Goal: Task Accomplishment & Management: Use online tool/utility

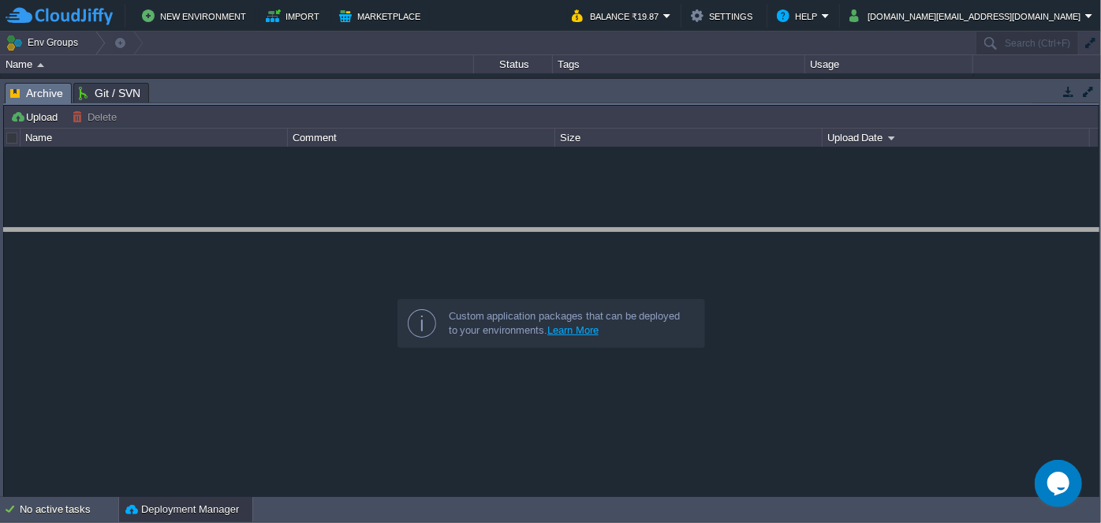
drag, startPoint x: 529, startPoint y: 87, endPoint x: 540, endPoint y: 236, distance: 149.4
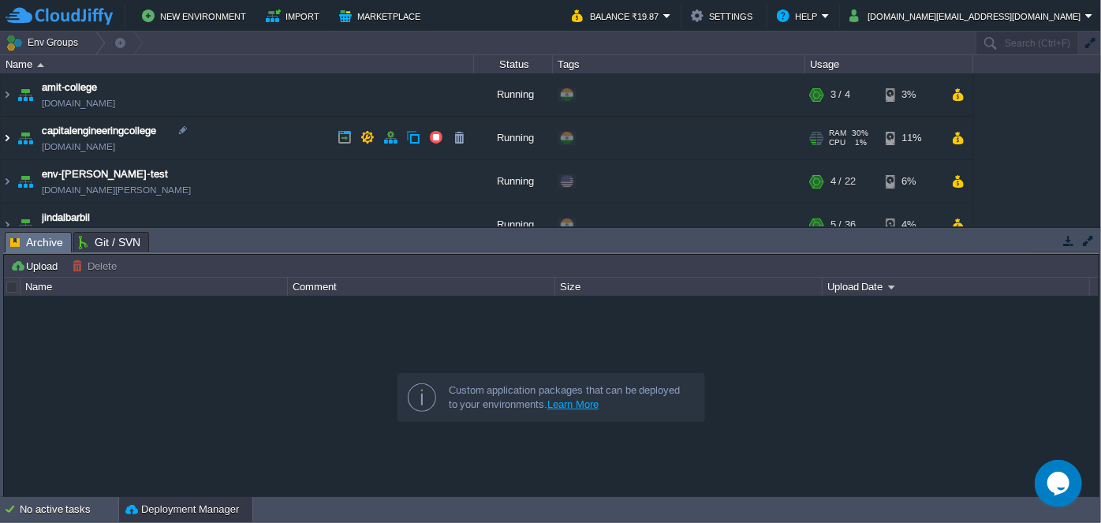
click at [5, 137] on img at bounding box center [7, 138] width 13 height 43
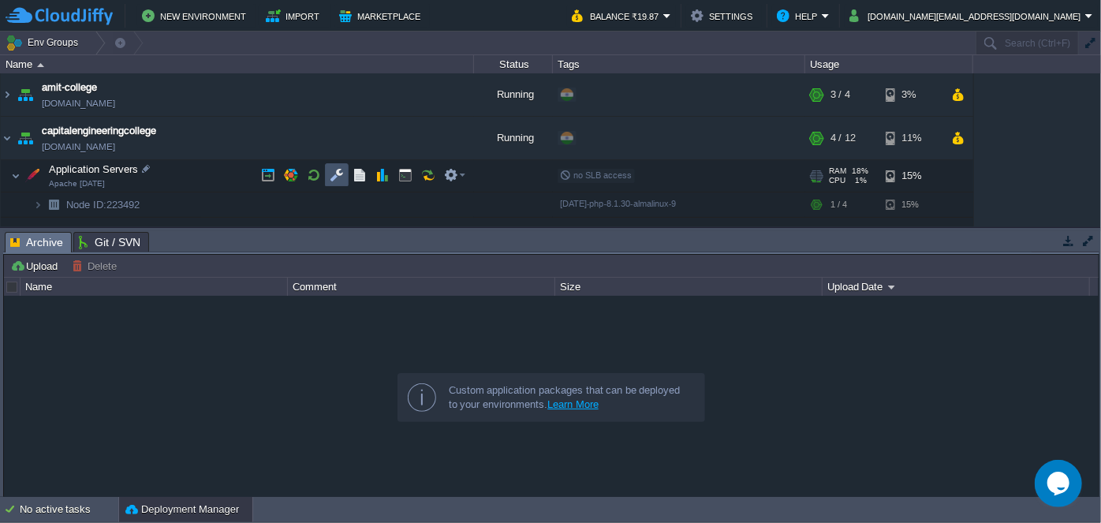
click at [338, 179] on button "button" at bounding box center [337, 175] width 14 height 14
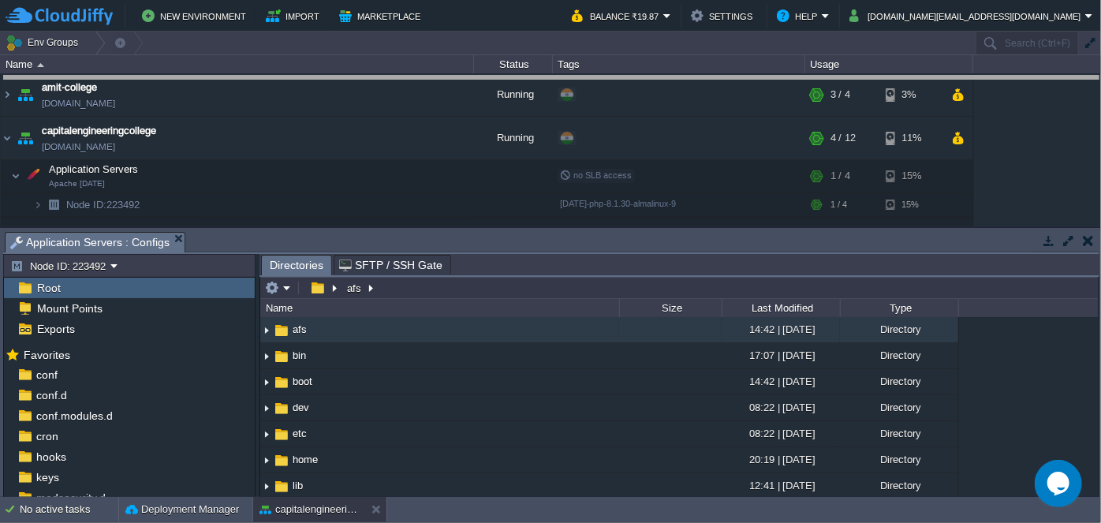
drag, startPoint x: 521, startPoint y: 233, endPoint x: 502, endPoint y: 78, distance: 156.5
click at [502, 78] on body "New Environment Import Marketplace Bonus ₹0.00 Upgrade Account Balance ₹19.87 S…" at bounding box center [550, 261] width 1101 height 523
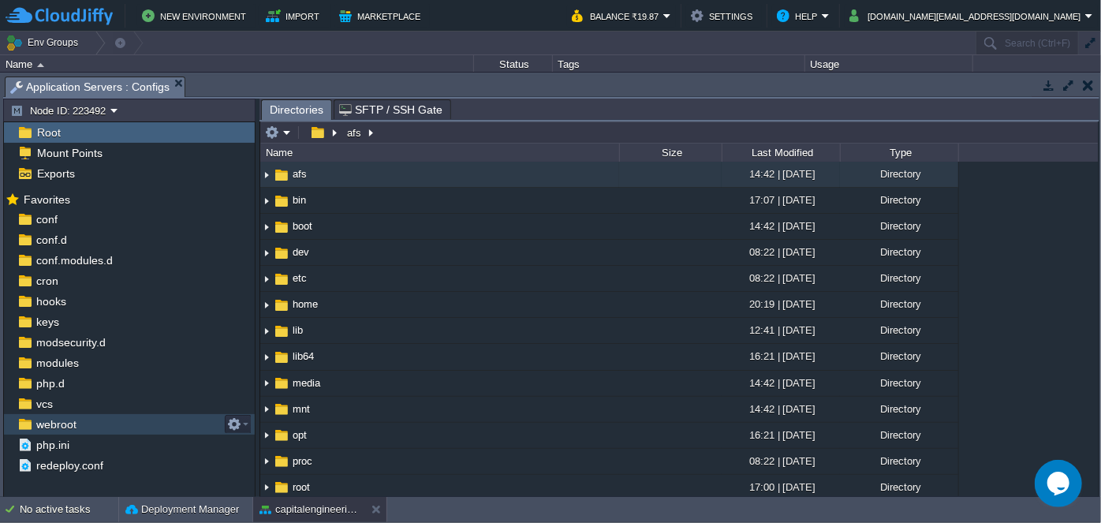
click at [73, 421] on span "webroot" at bounding box center [56, 424] width 46 height 14
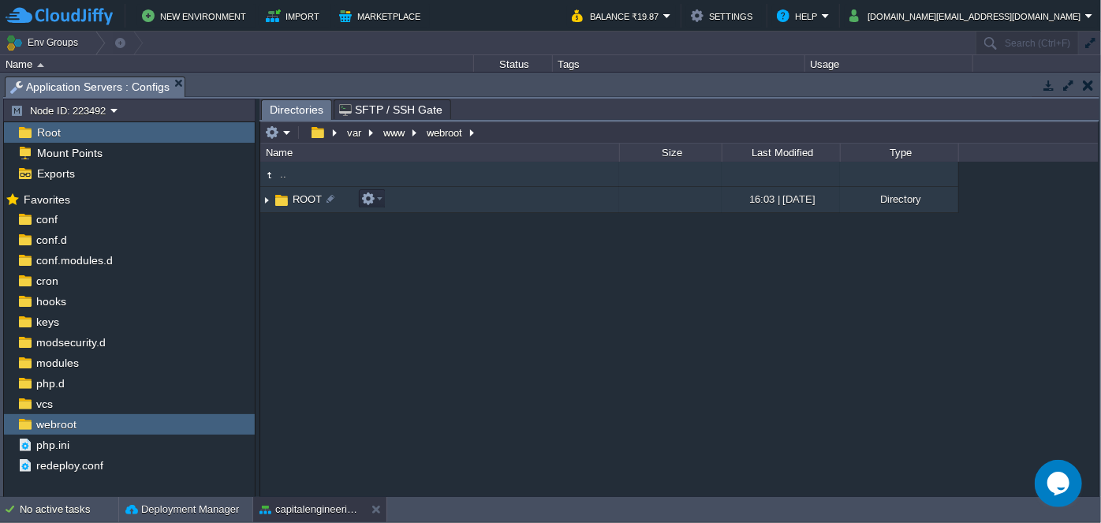
click at [267, 202] on img at bounding box center [266, 200] width 13 height 24
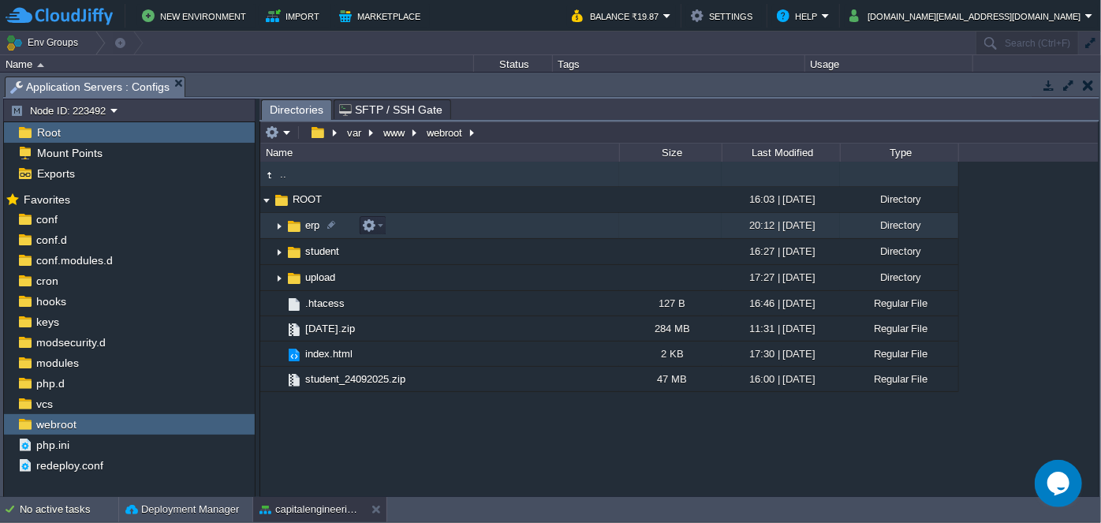
click at [277, 227] on img at bounding box center [279, 226] width 13 height 24
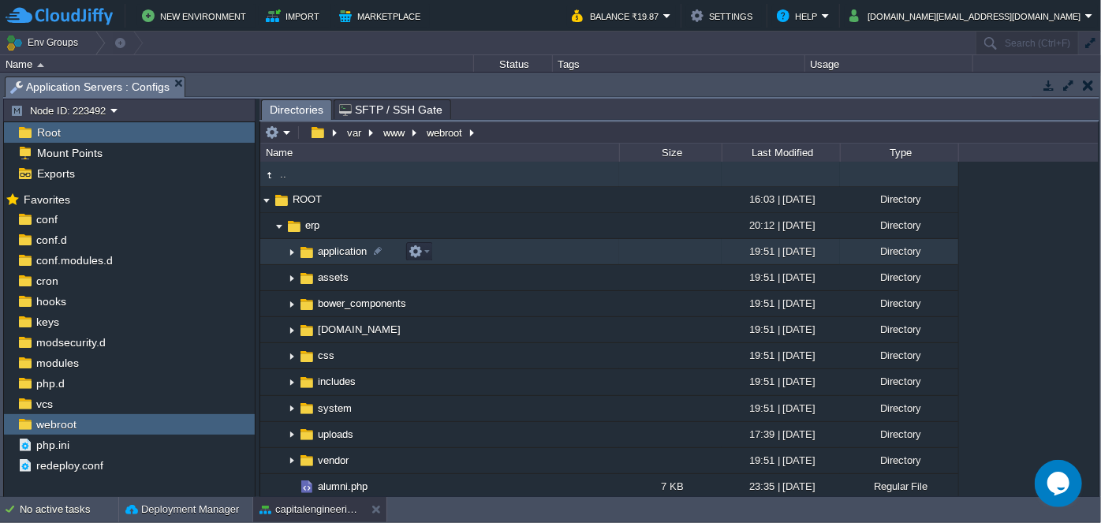
click at [303, 248] on img at bounding box center [306, 252] width 17 height 17
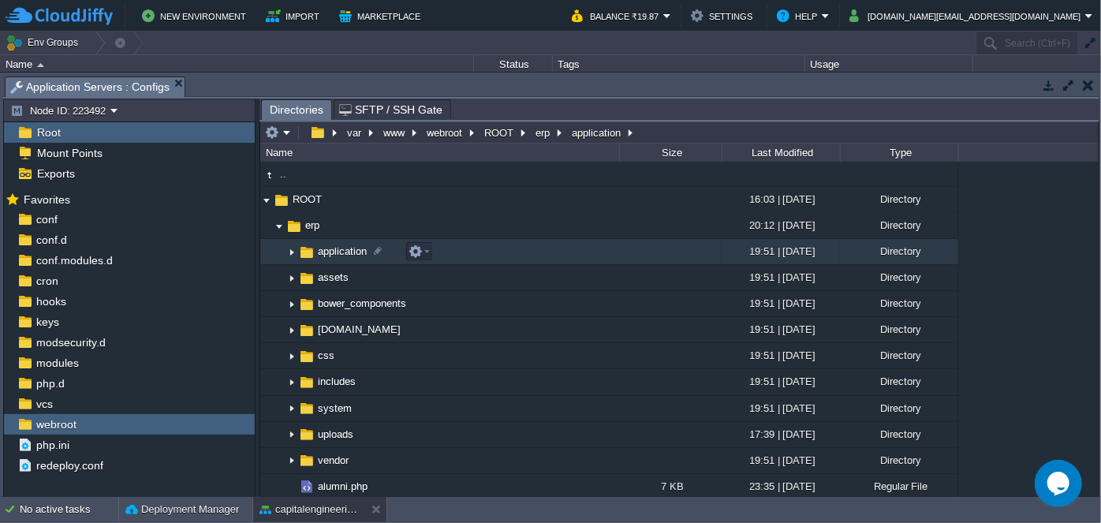
click at [292, 251] on img at bounding box center [292, 252] width 13 height 24
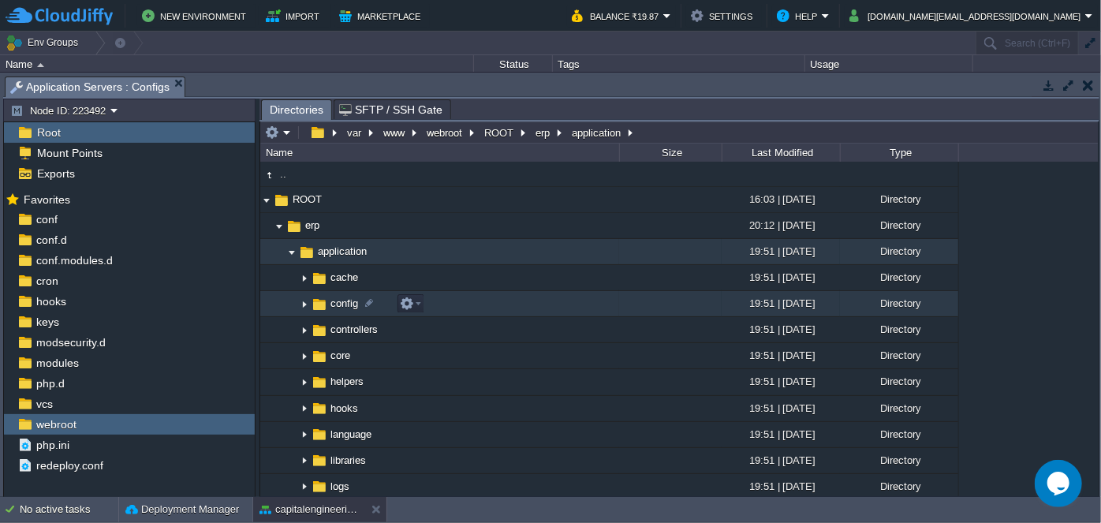
click at [305, 308] on img at bounding box center [304, 304] width 13 height 24
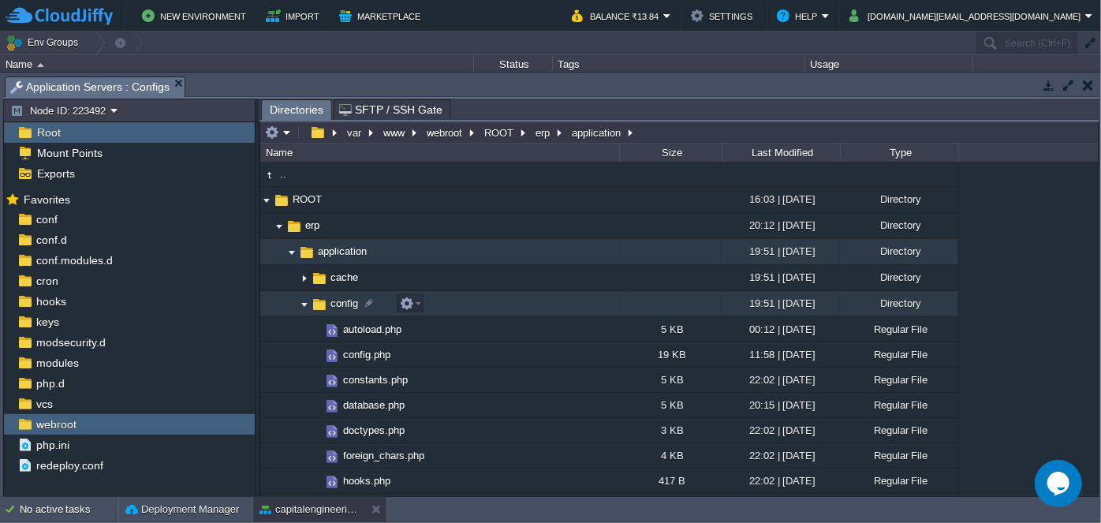
click at [302, 302] on img at bounding box center [304, 304] width 13 height 24
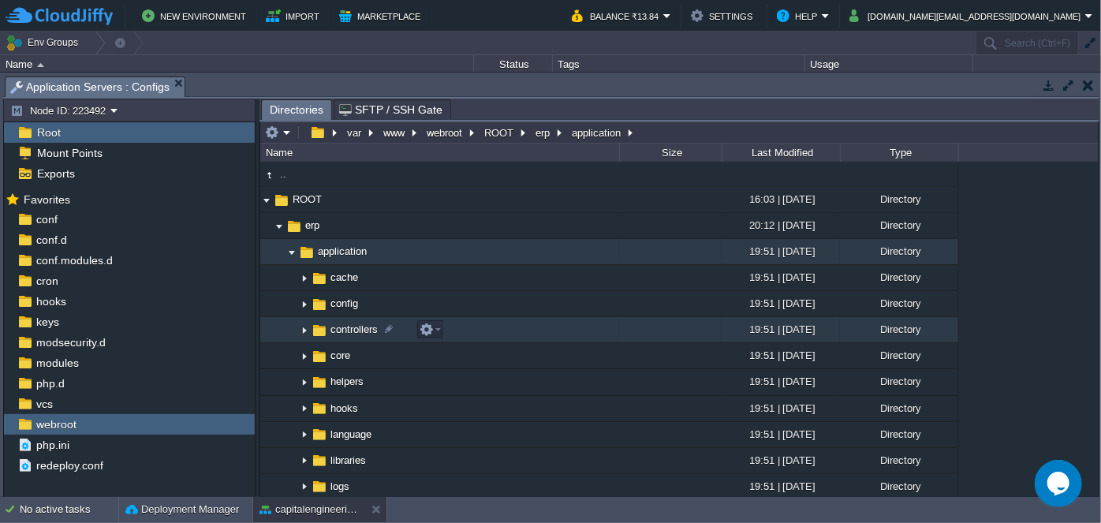
click at [300, 324] on img at bounding box center [304, 330] width 13 height 24
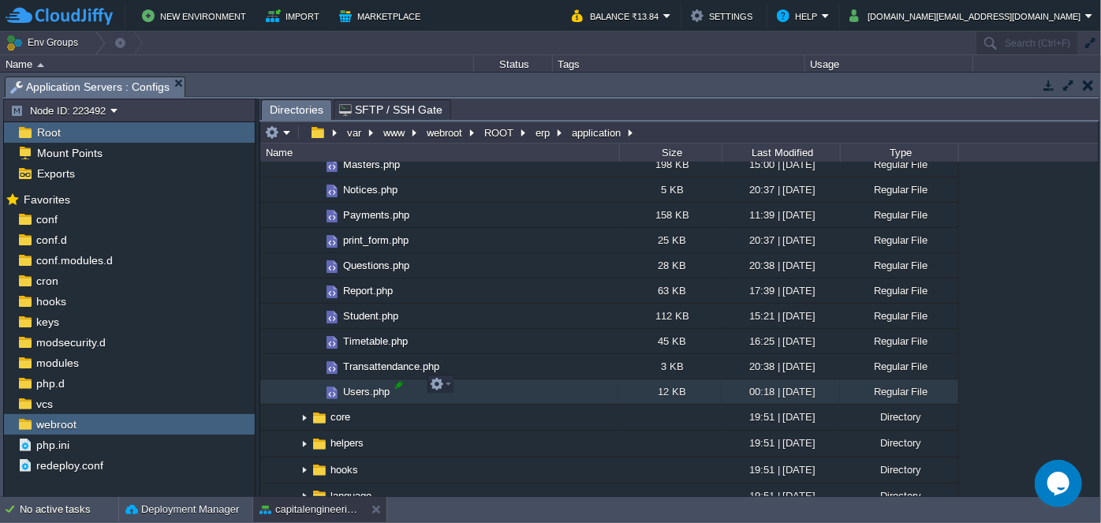
scroll to position [789, 0]
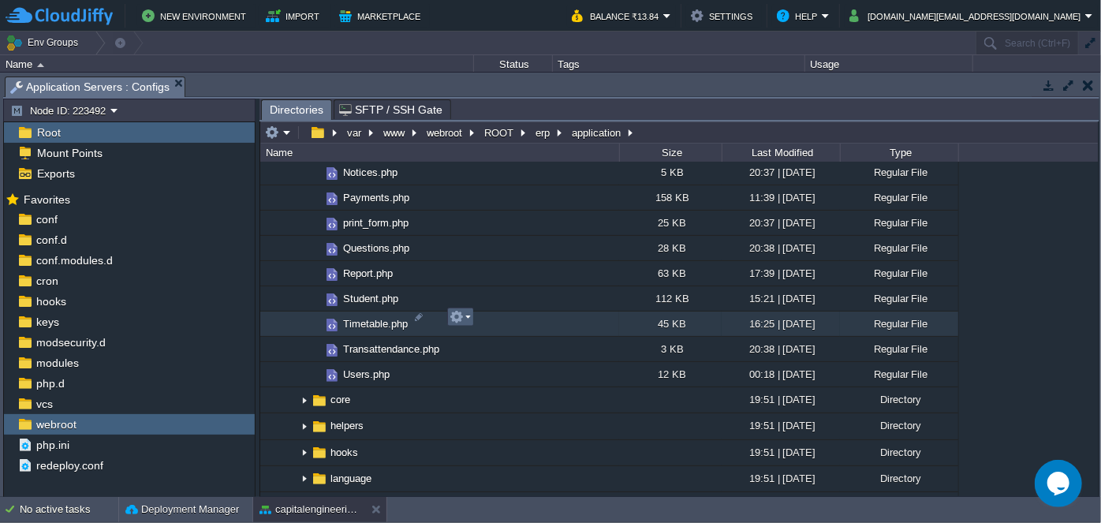
click at [466, 317] on em at bounding box center [460, 317] width 21 height 14
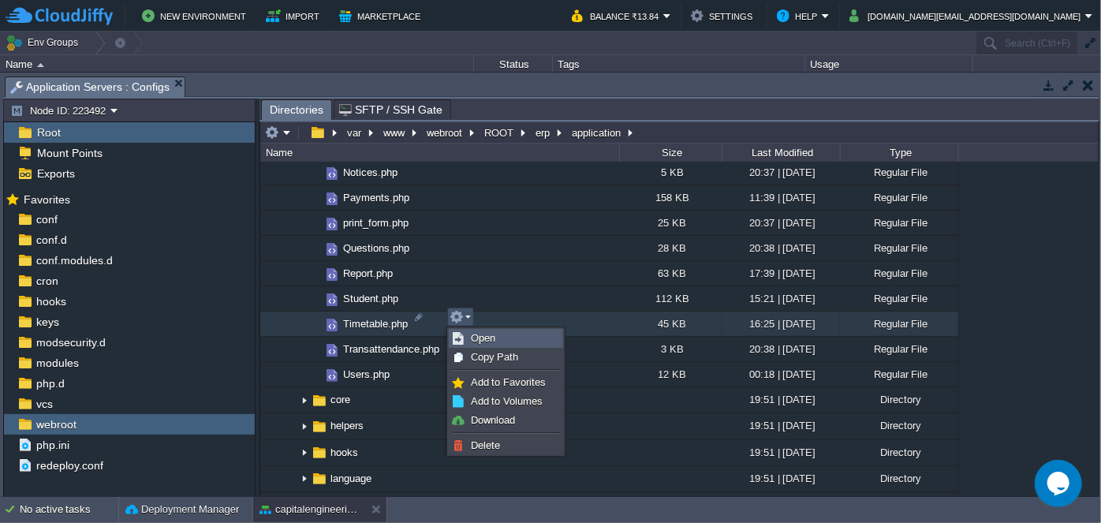
click at [475, 334] on span "Open" at bounding box center [483, 338] width 24 height 12
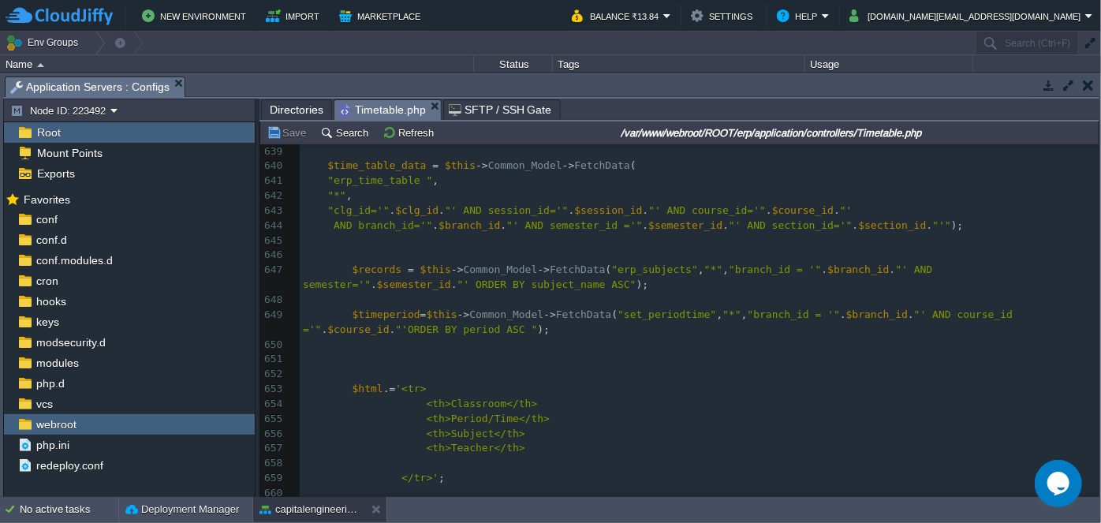
scroll to position [10722, 0]
type textarea "-"
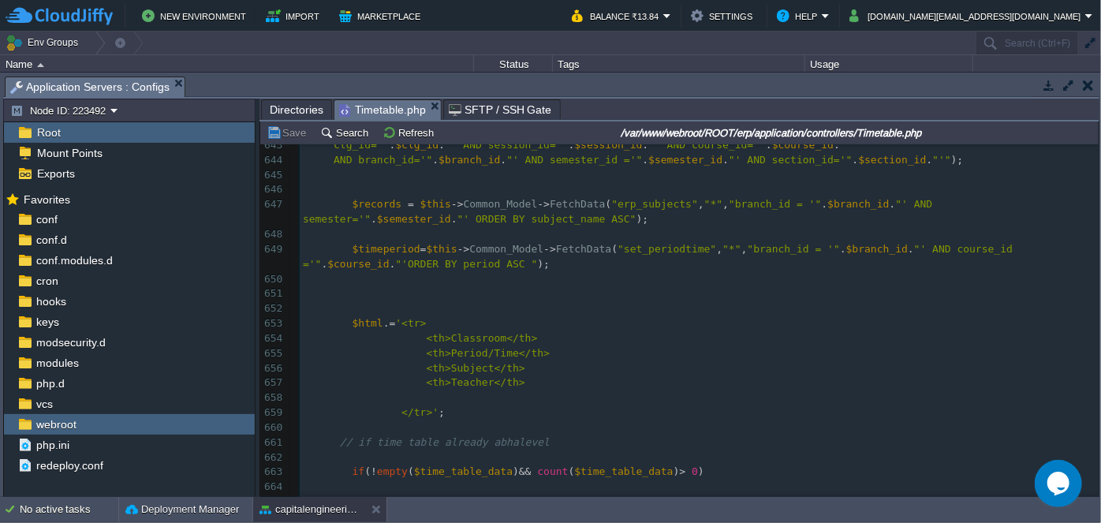
scroll to position [10889, 0]
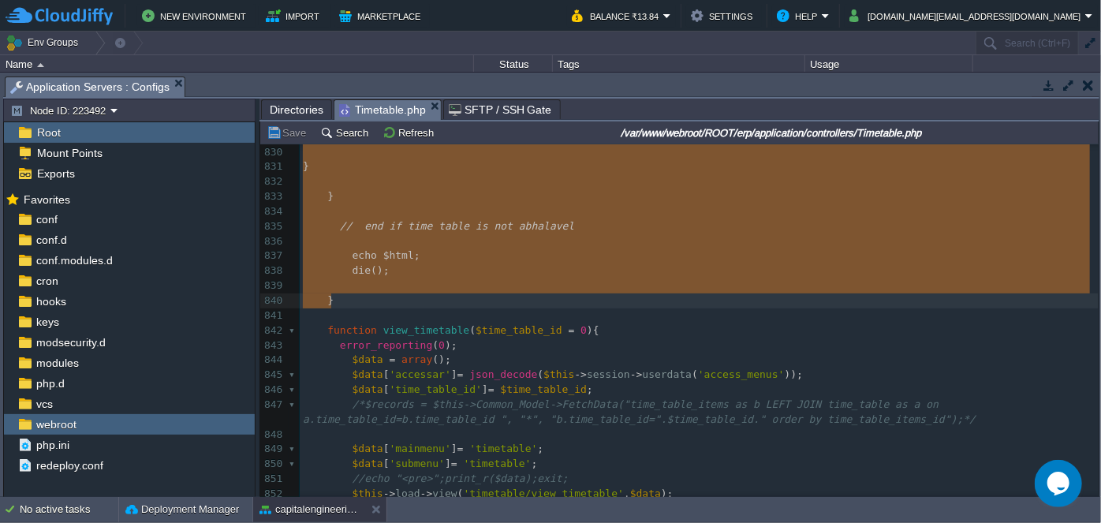
drag, startPoint x: 325, startPoint y: 233, endPoint x: 427, endPoint y: 305, distance: 124.5
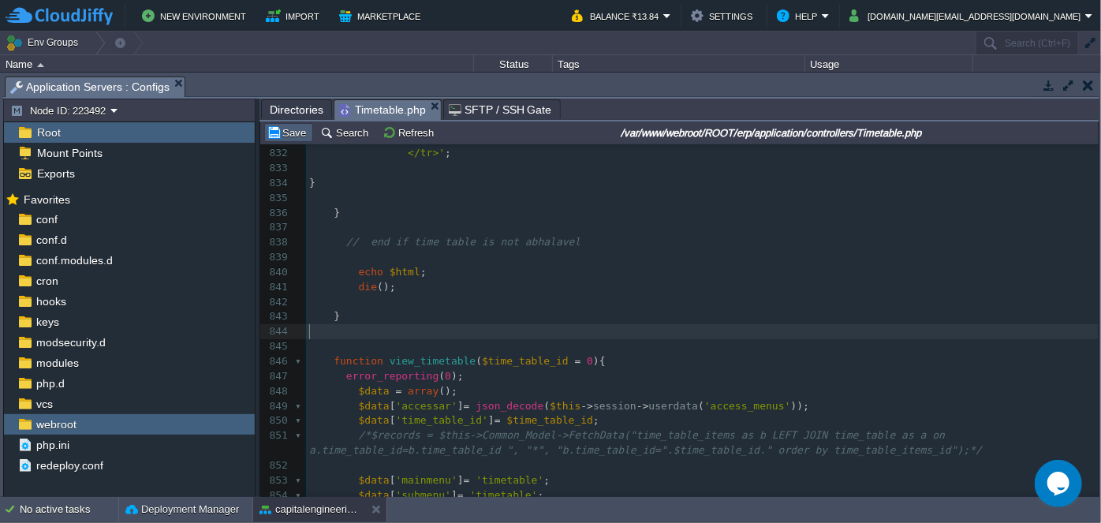
click at [294, 128] on button "Save" at bounding box center [289, 132] width 44 height 14
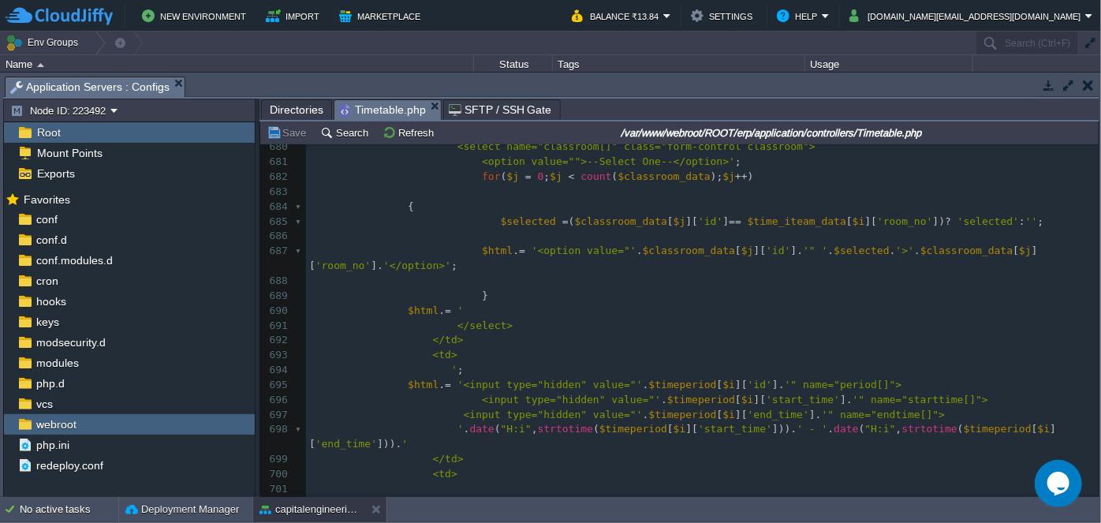
scroll to position [11218, 0]
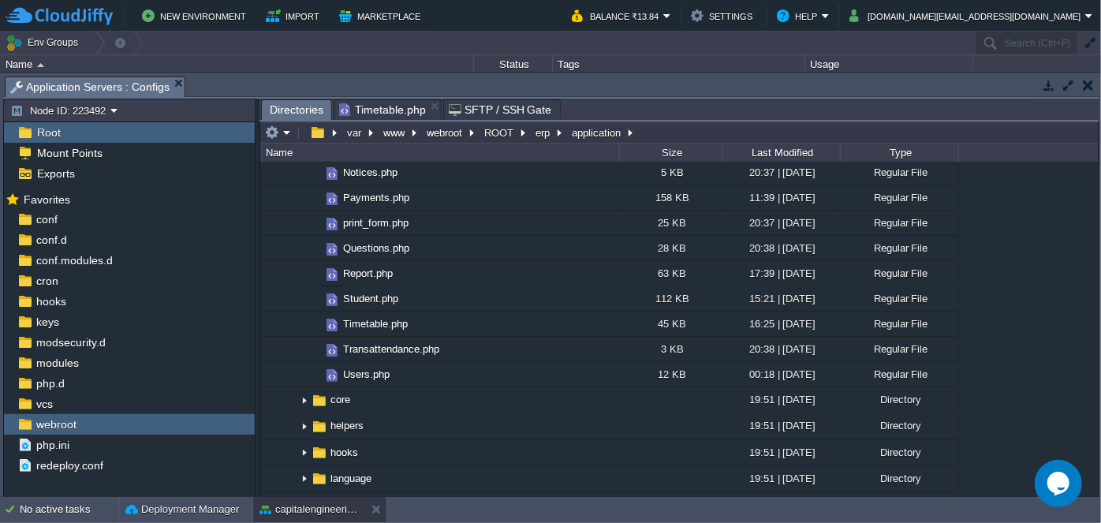
click at [304, 114] on span "Directories" at bounding box center [297, 110] width 54 height 20
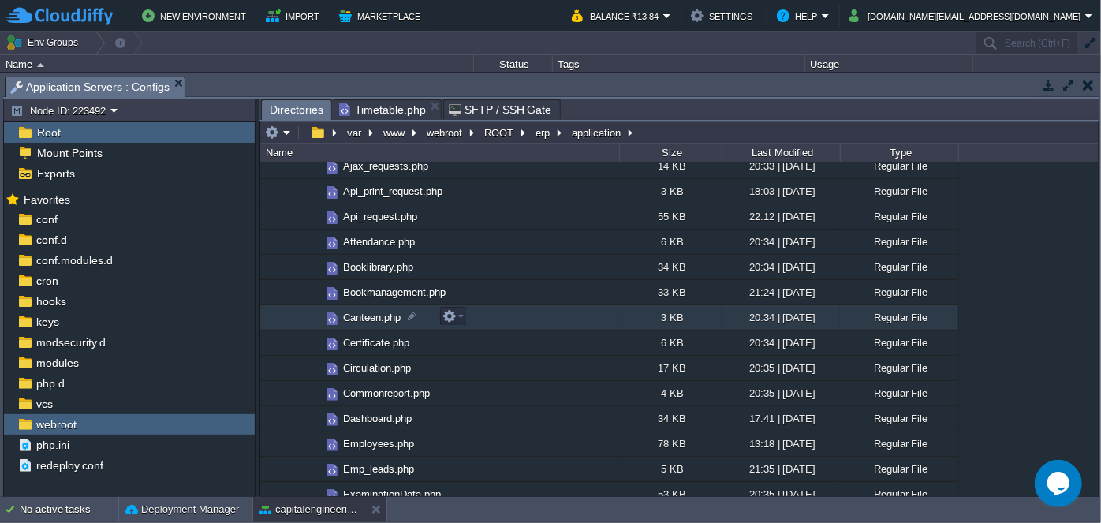
scroll to position [0, 0]
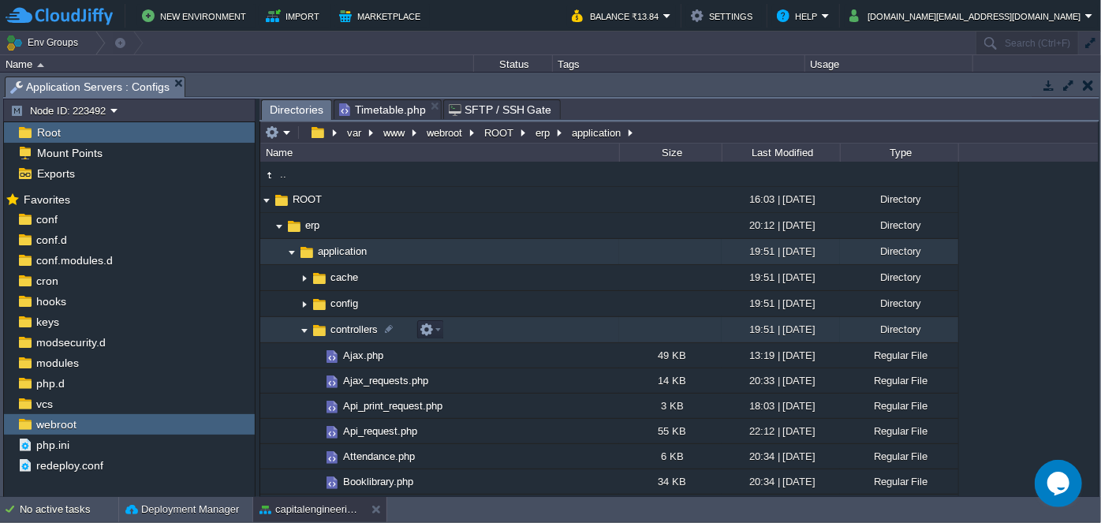
click at [304, 327] on img at bounding box center [304, 330] width 13 height 24
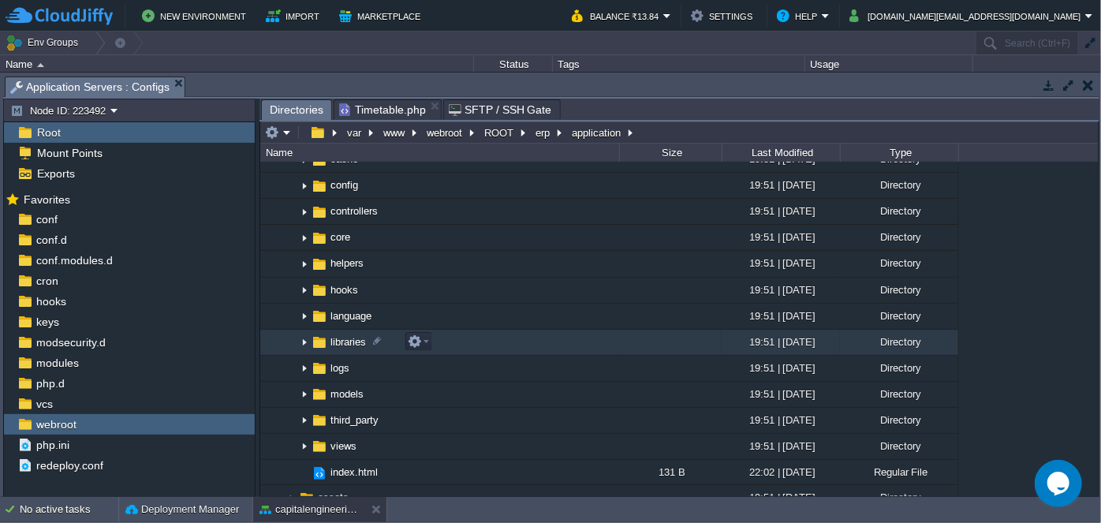
scroll to position [143, 0]
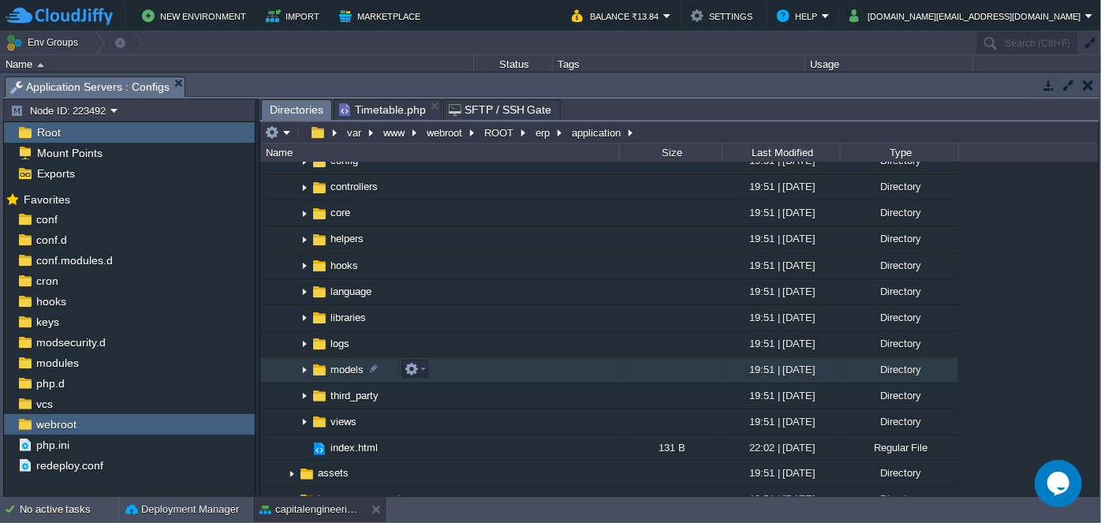
click at [304, 368] on img at bounding box center [304, 370] width 13 height 24
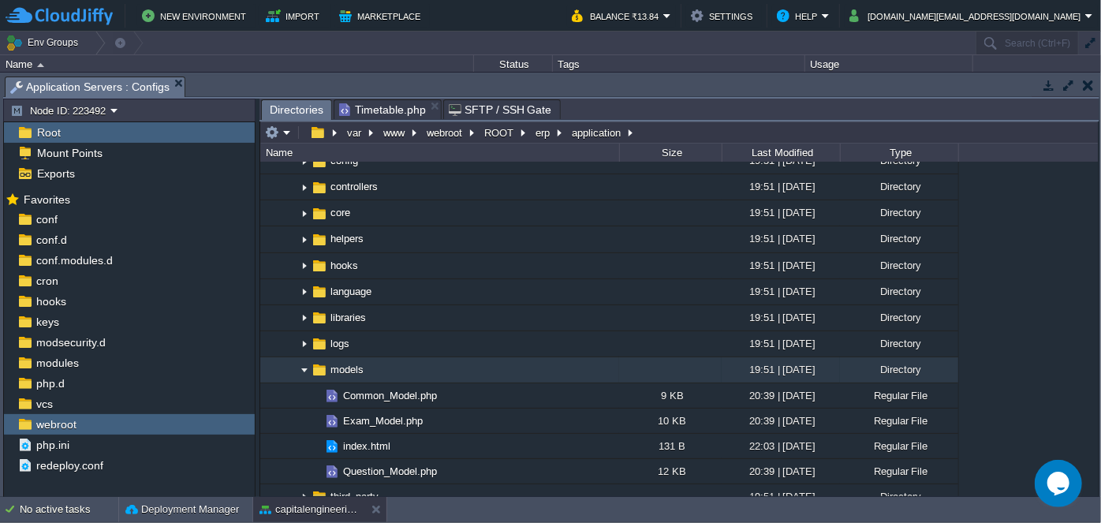
click at [304, 368] on img at bounding box center [304, 370] width 13 height 24
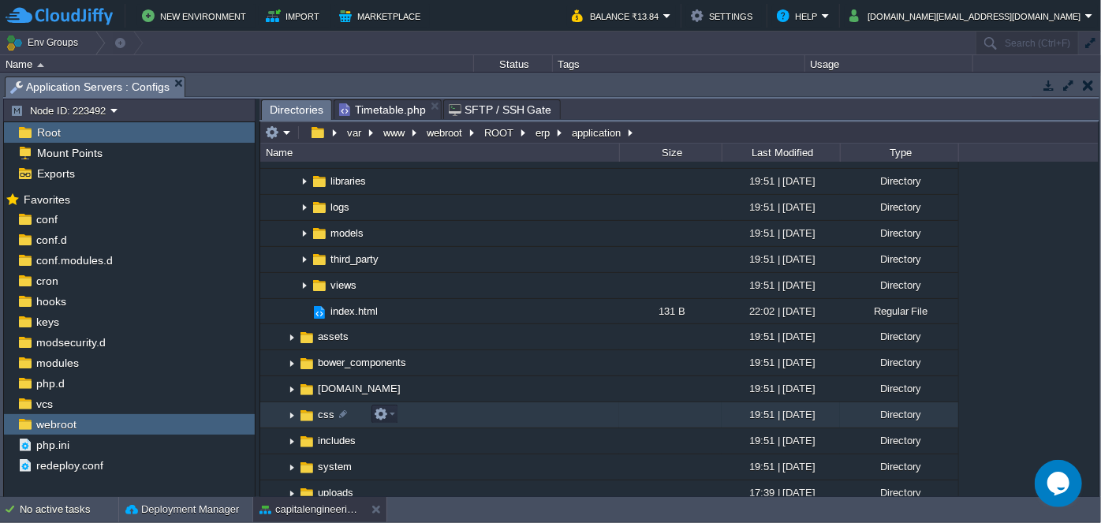
scroll to position [286, 0]
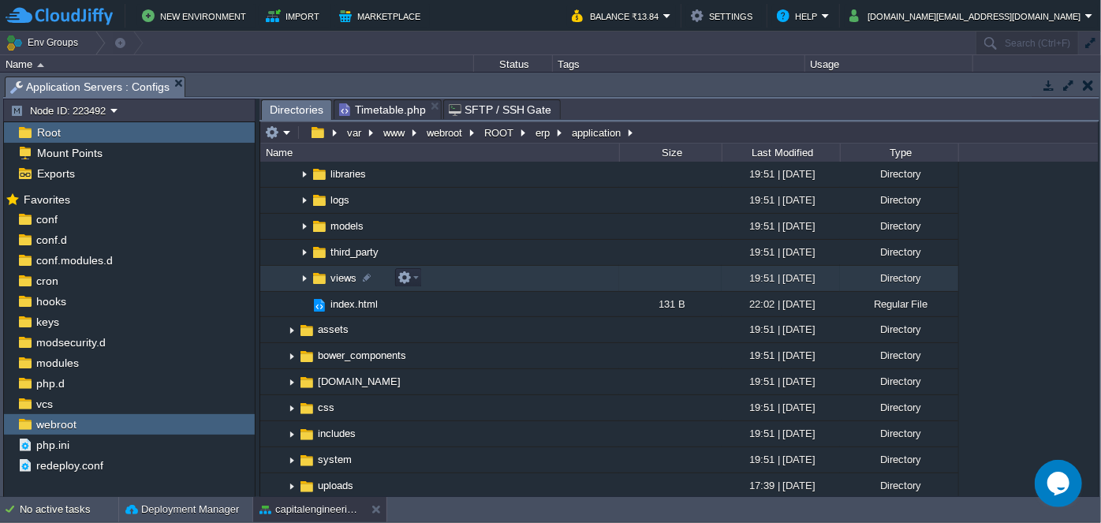
click at [304, 278] on img at bounding box center [304, 279] width 13 height 24
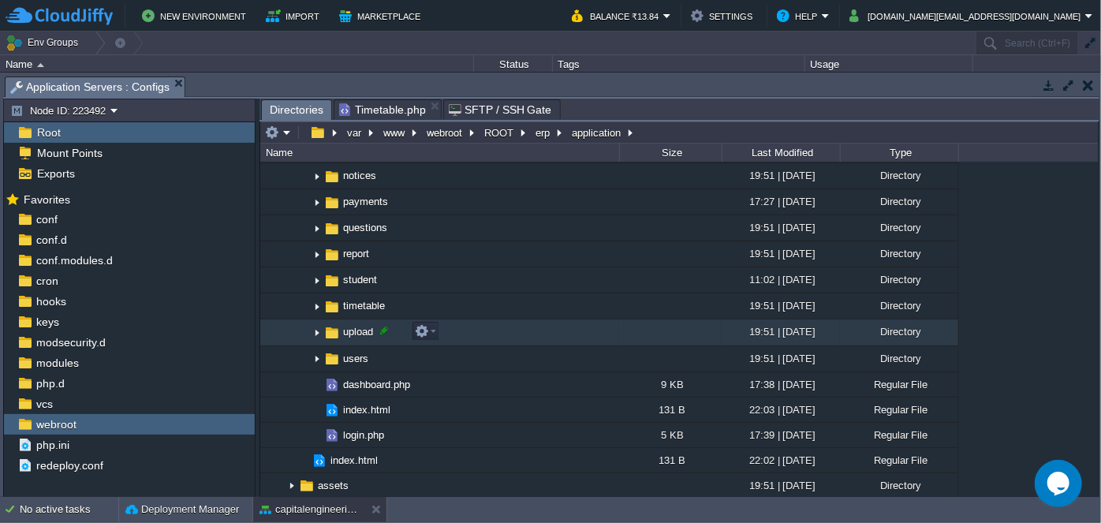
scroll to position [860, 0]
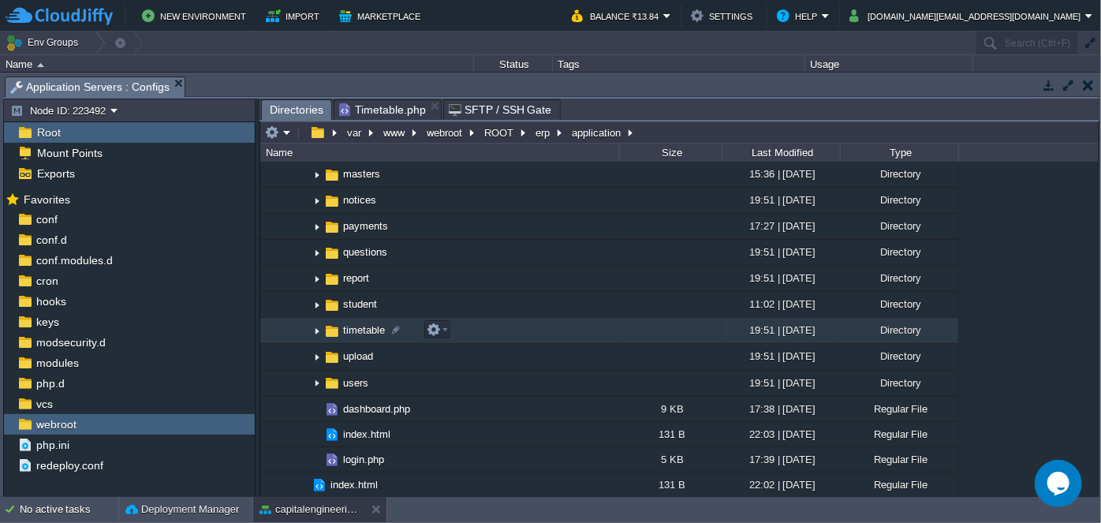
click at [317, 334] on img at bounding box center [317, 331] width 13 height 24
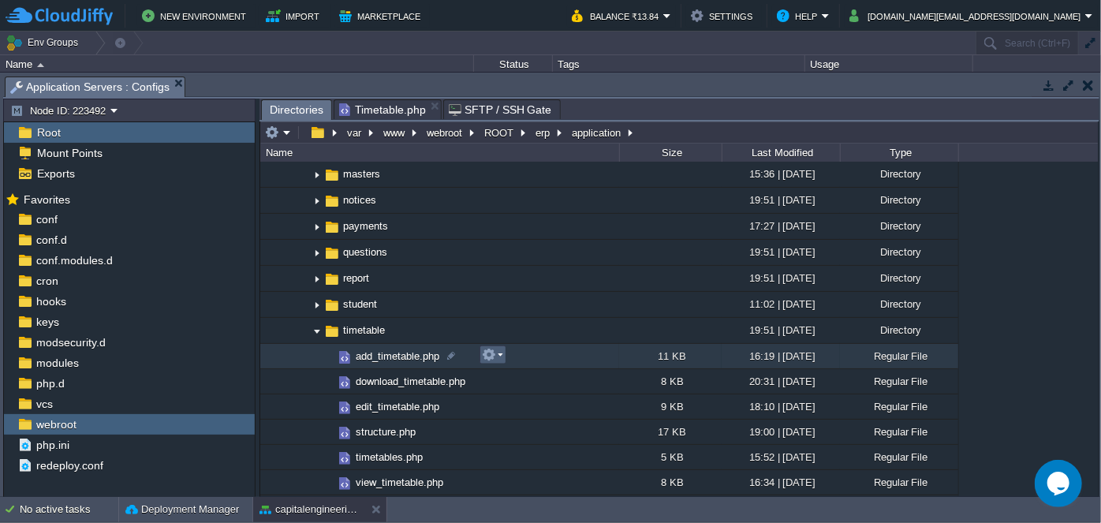
click at [500, 359] on em at bounding box center [492, 355] width 21 height 14
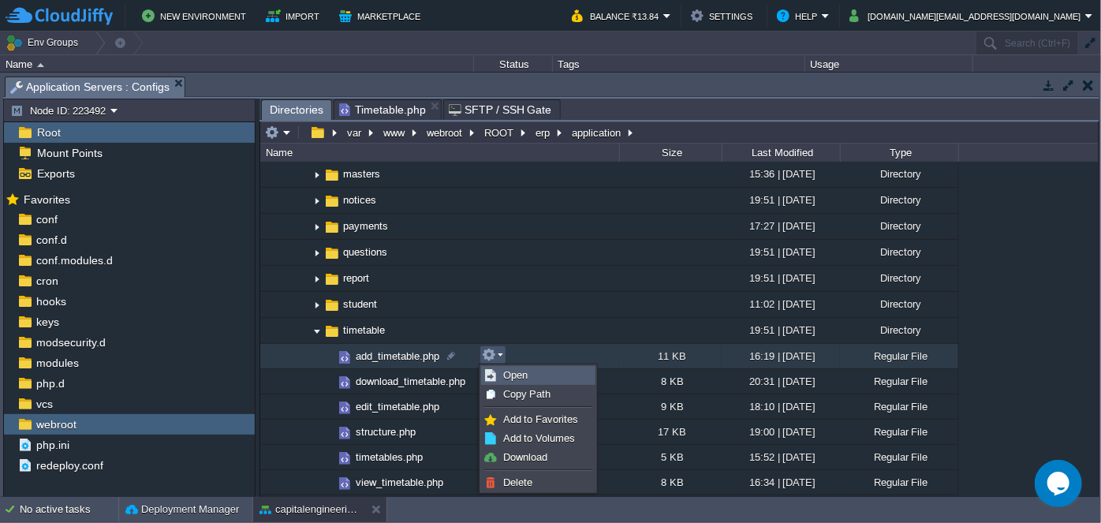
click at [518, 375] on span "Open" at bounding box center [515, 375] width 24 height 12
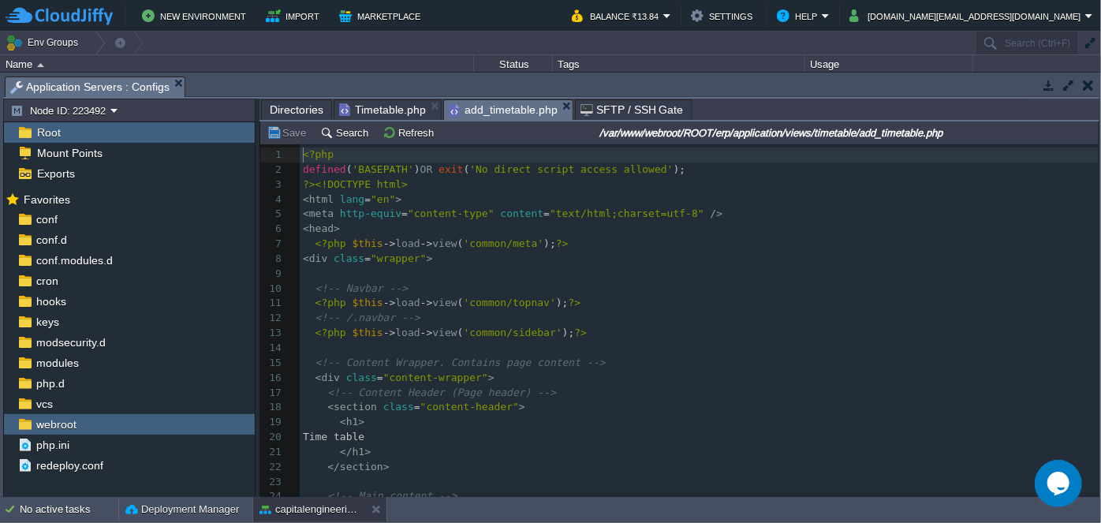
scroll to position [5, 0]
